Goal: Task Accomplishment & Management: Manage account settings

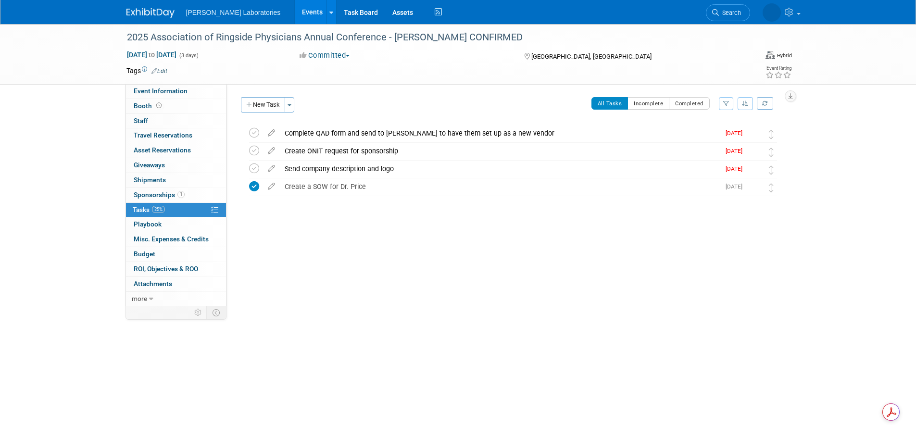
click at [295, 14] on link "Events" at bounding box center [312, 12] width 35 height 24
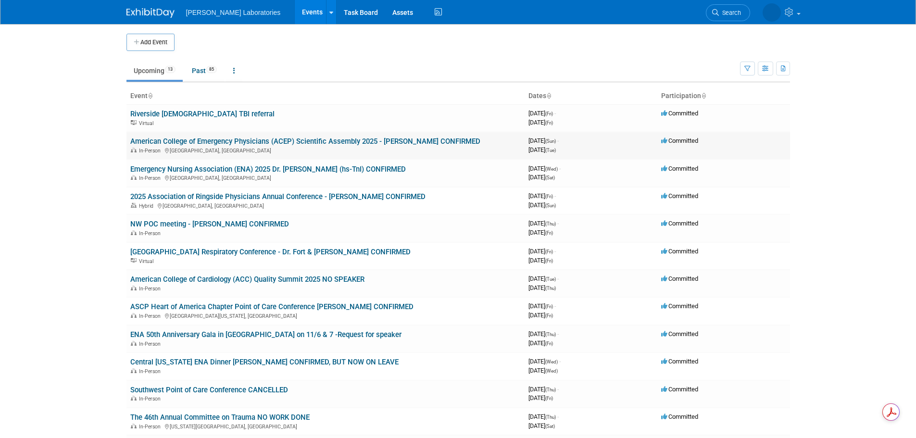
click at [222, 142] on link "American College of Emergency Physicians (ACEP) Scientific Assembly 2025 - Dr. …" at bounding box center [305, 141] width 350 height 9
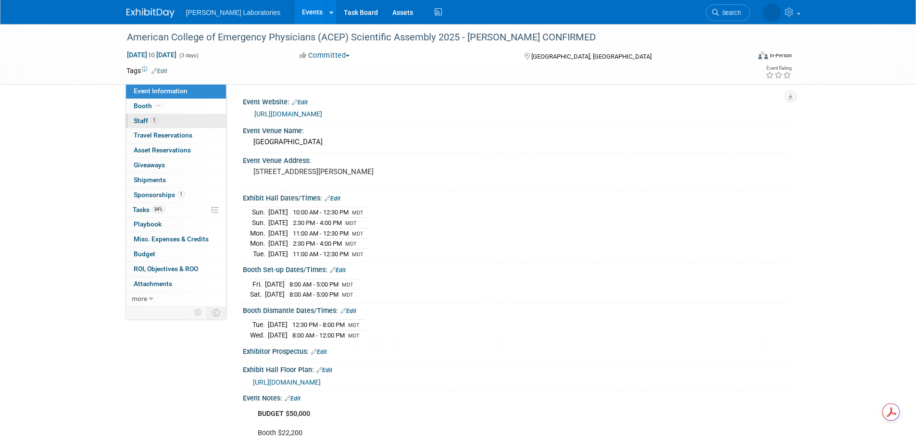
click at [142, 122] on span "Staff 1" at bounding box center [146, 121] width 24 height 8
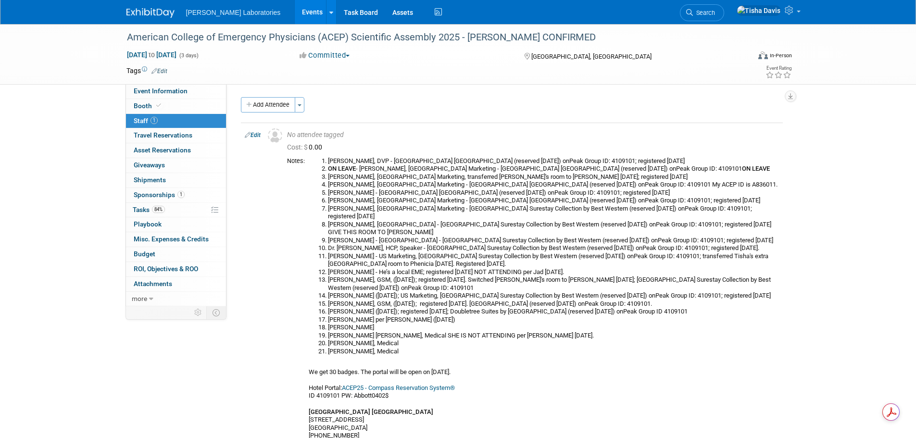
click at [295, 6] on link "Events" at bounding box center [312, 12] width 35 height 24
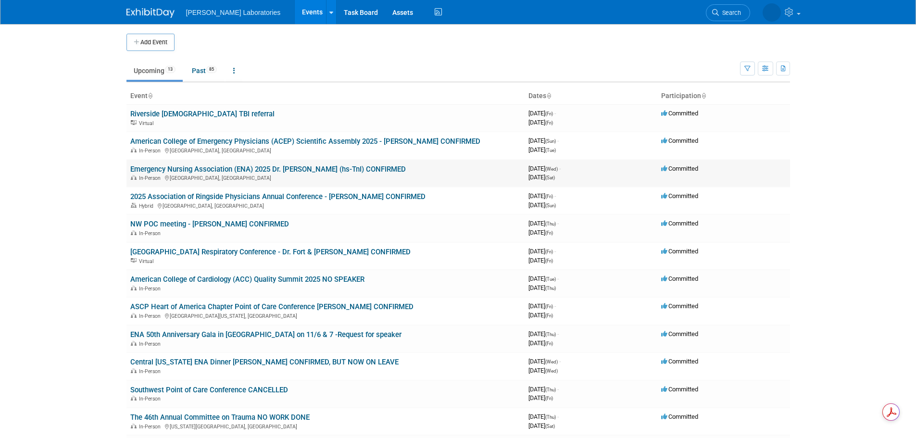
click at [250, 169] on link "Emergency Nursing Association (ENA) 2025 Dr. Erin Watson (hs-TnI) CONFIRMED" at bounding box center [268, 169] width 276 height 9
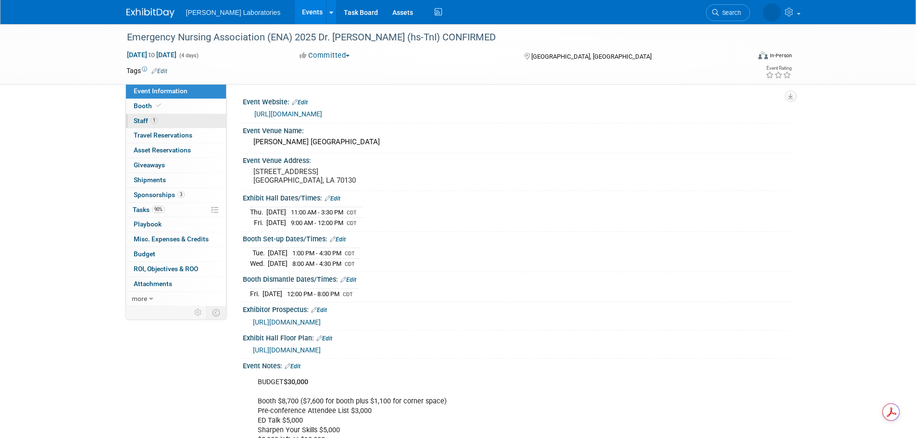
click at [146, 121] on span "Staff 1" at bounding box center [146, 121] width 24 height 8
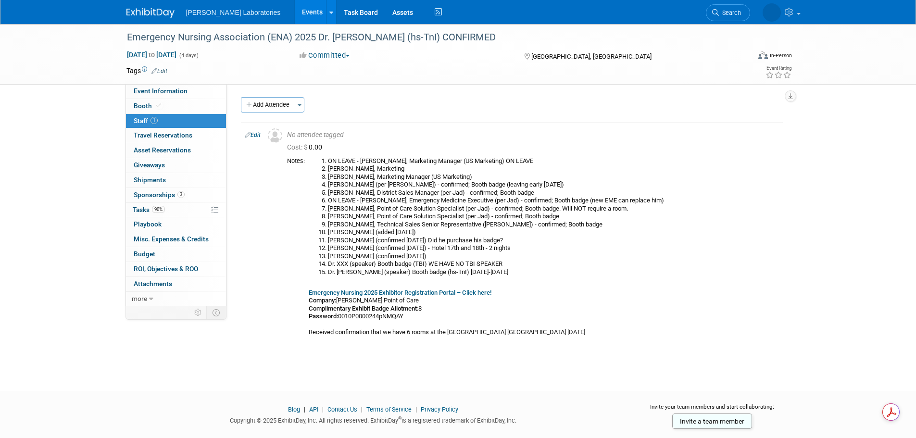
click at [295, 12] on link "Events" at bounding box center [312, 12] width 35 height 24
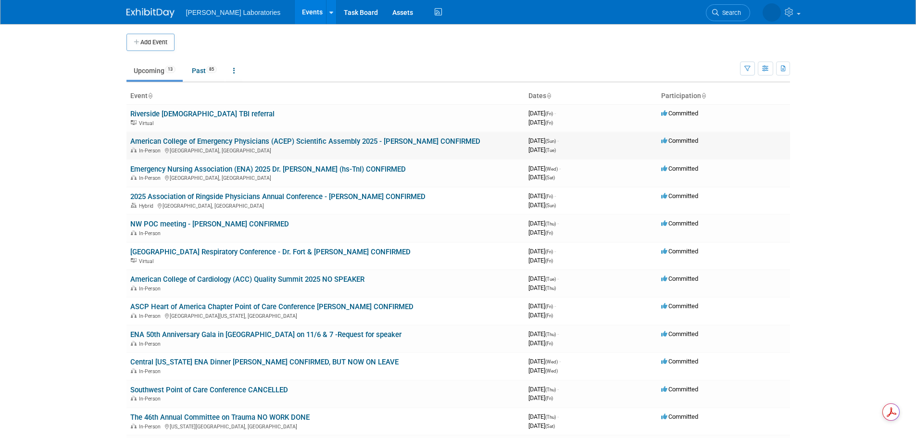
click at [243, 142] on link "American College of Emergency Physicians (ACEP) Scientific Assembly 2025 - [PER…" at bounding box center [305, 141] width 350 height 9
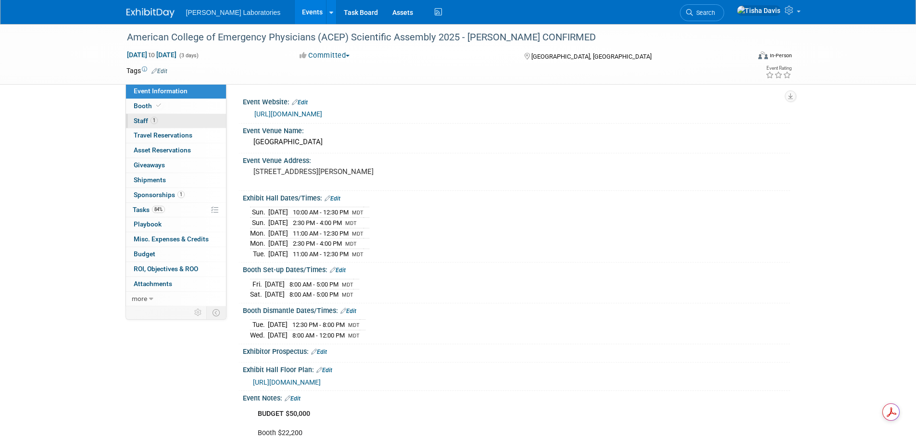
click at [143, 121] on span "Staff 1" at bounding box center [146, 121] width 24 height 8
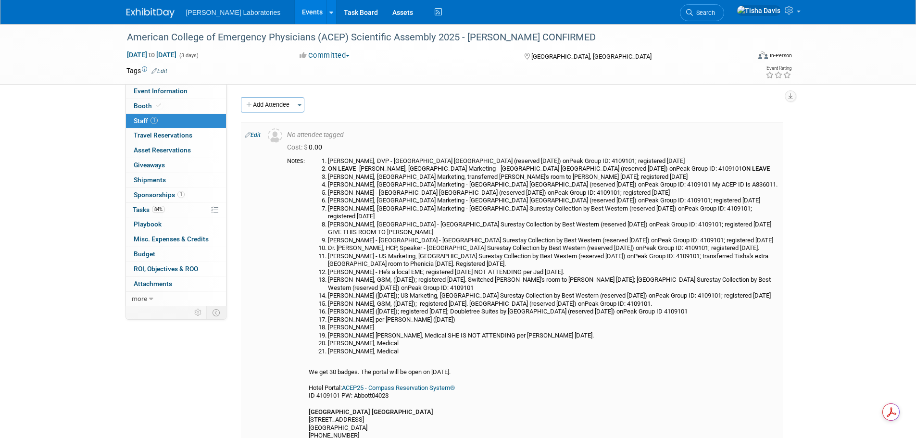
click at [255, 137] on link "Edit" at bounding box center [253, 135] width 16 height 7
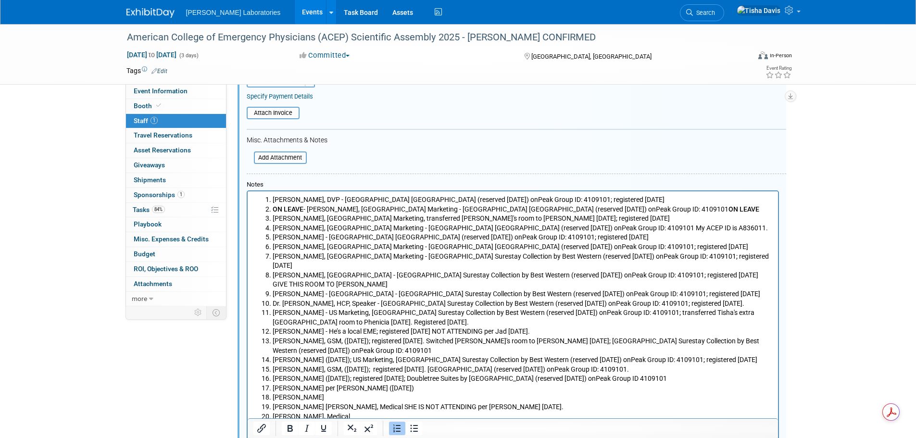
scroll to position [206, 0]
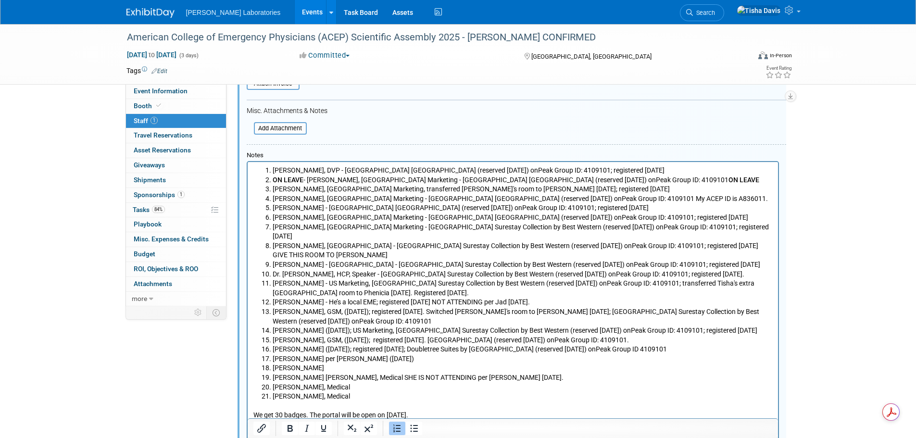
click at [344, 364] on li "[PERSON_NAME]" at bounding box center [522, 369] width 500 height 10
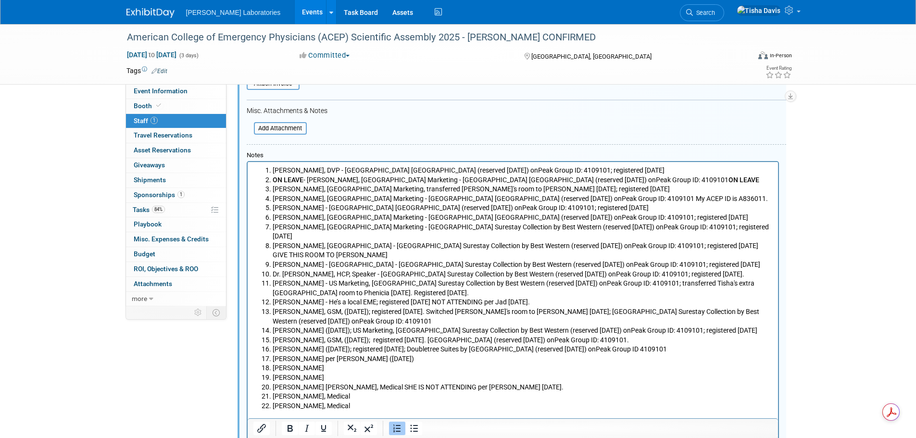
click at [344, 373] on p "[PERSON_NAME]" at bounding box center [522, 378] width 500 height 10
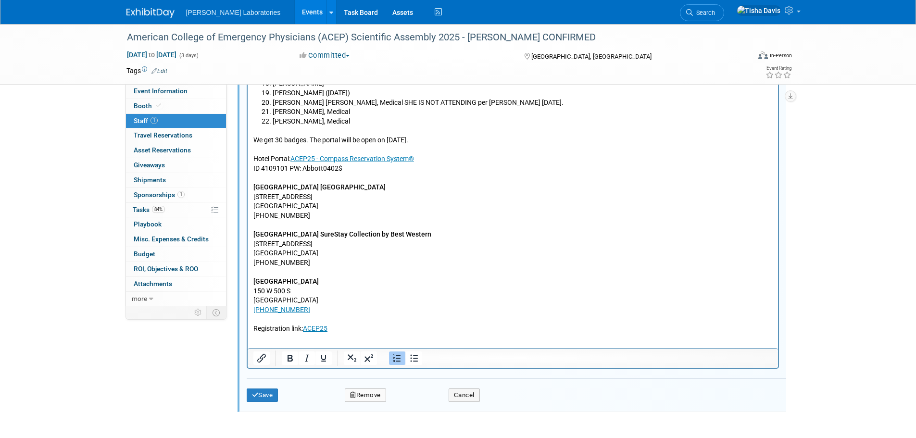
scroll to position [578, 0]
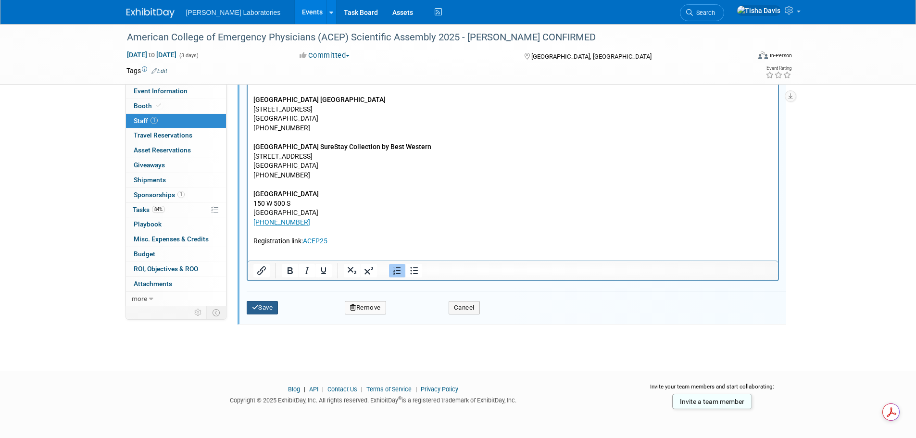
click at [262, 310] on button "Save" at bounding box center [263, 307] width 32 height 13
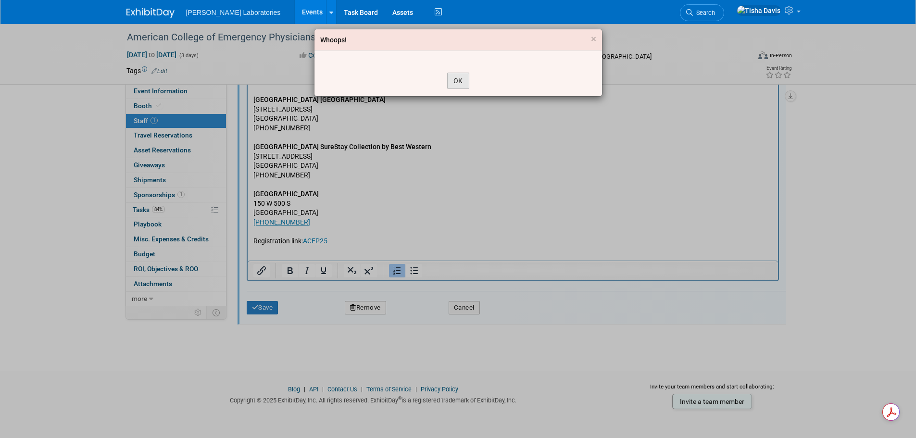
click at [463, 81] on button "OK" at bounding box center [458, 81] width 22 height 16
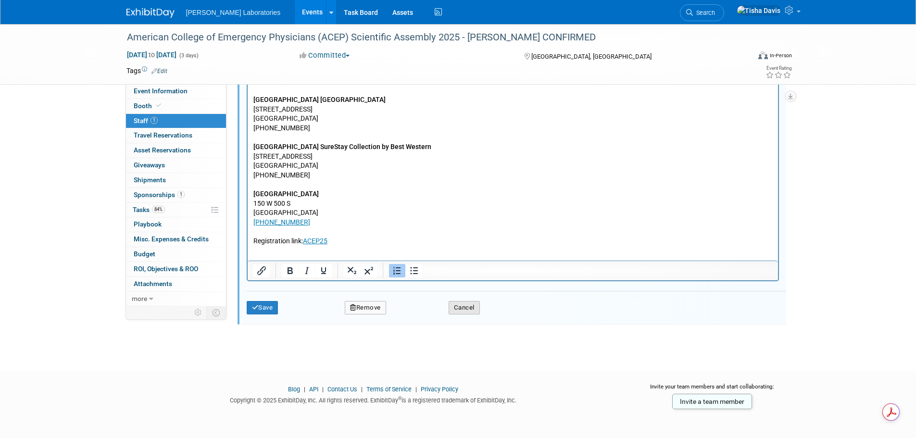
click at [463, 310] on button "Cancel" at bounding box center [464, 307] width 31 height 13
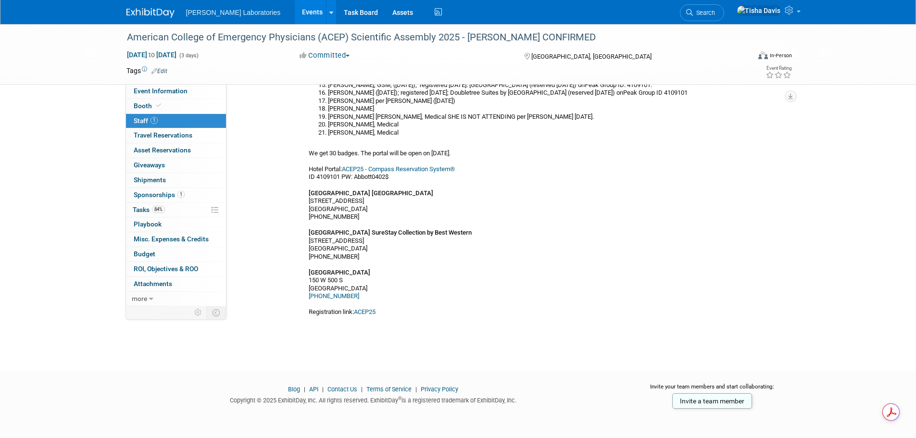
scroll to position [219, 0]
click at [172, 90] on span "Event Information" at bounding box center [161, 91] width 54 height 8
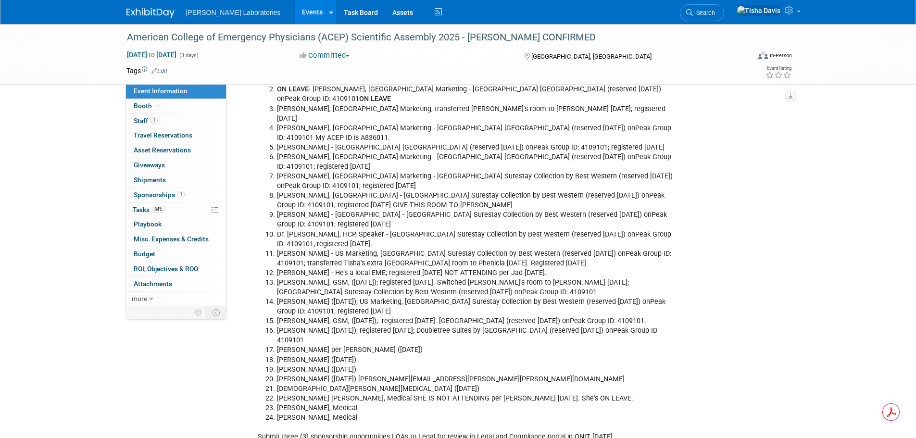
scroll to position [1742, 0]
